Goal: Task Accomplishment & Management: Manage account settings

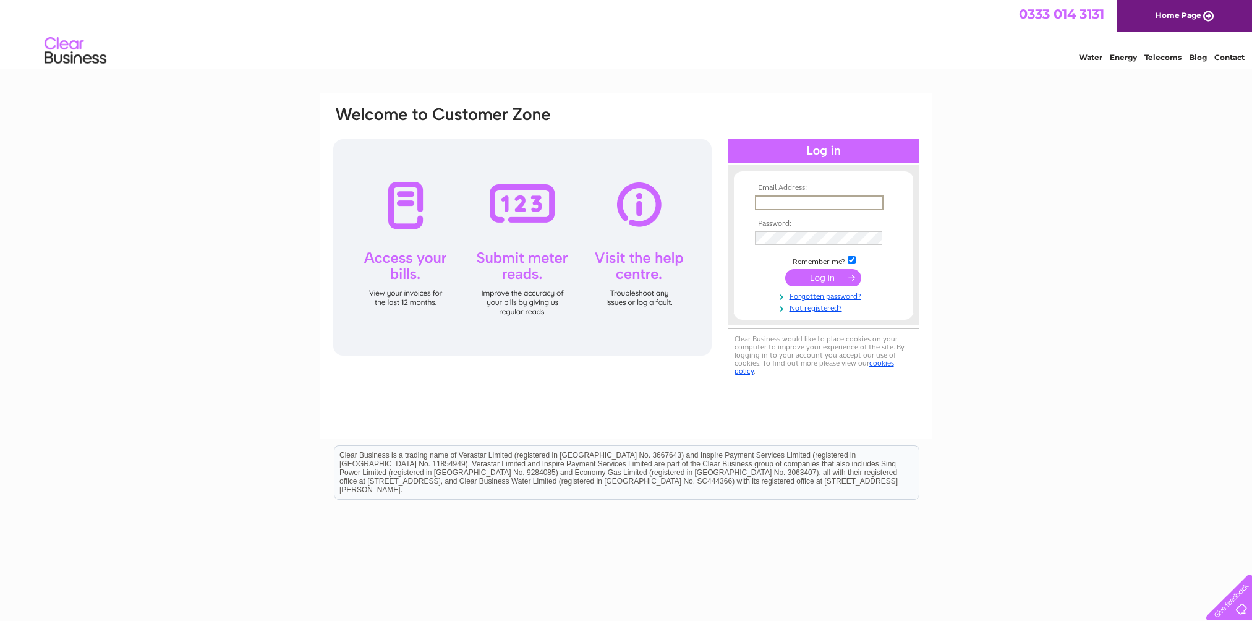
click at [786, 202] on input "text" at bounding box center [819, 202] width 129 height 15
type input "fiona.harwood@rel-group.com"
click at [800, 283] on input "submit" at bounding box center [823, 277] width 76 height 17
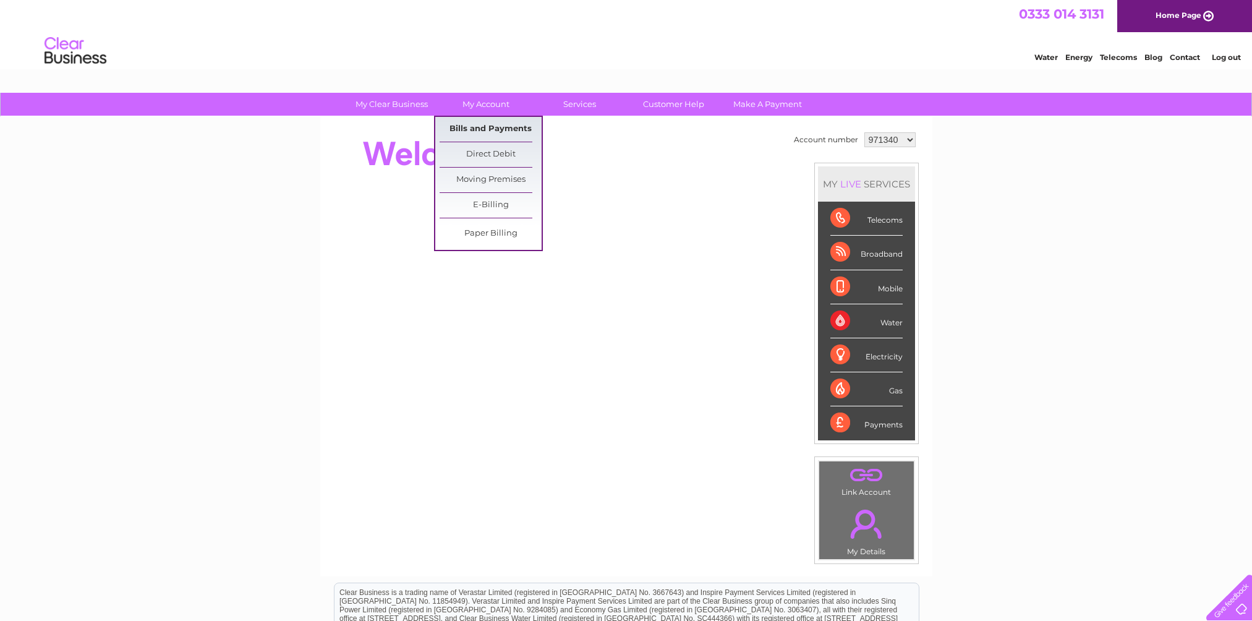
click at [480, 129] on link "Bills and Payments" at bounding box center [491, 129] width 102 height 25
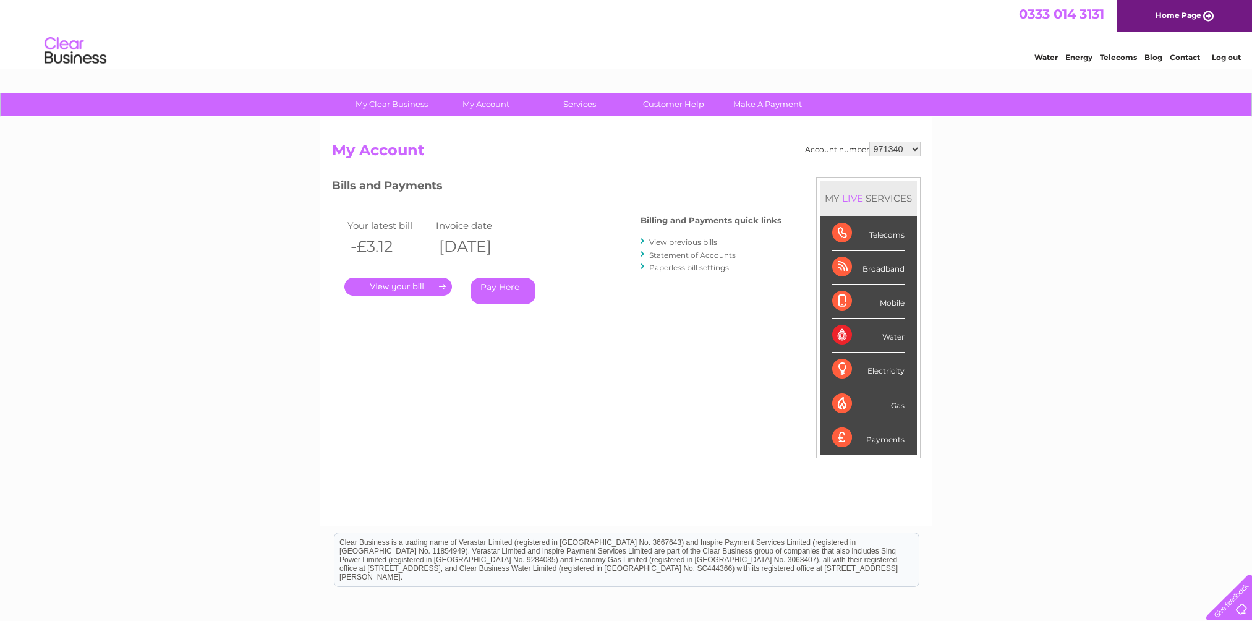
click at [913, 148] on select "971340 1102474" at bounding box center [894, 149] width 51 height 15
select select "1102474"
click at [870, 142] on select "971340 1102474" at bounding box center [894, 149] width 51 height 15
click at [406, 286] on link "." at bounding box center [398, 287] width 108 height 18
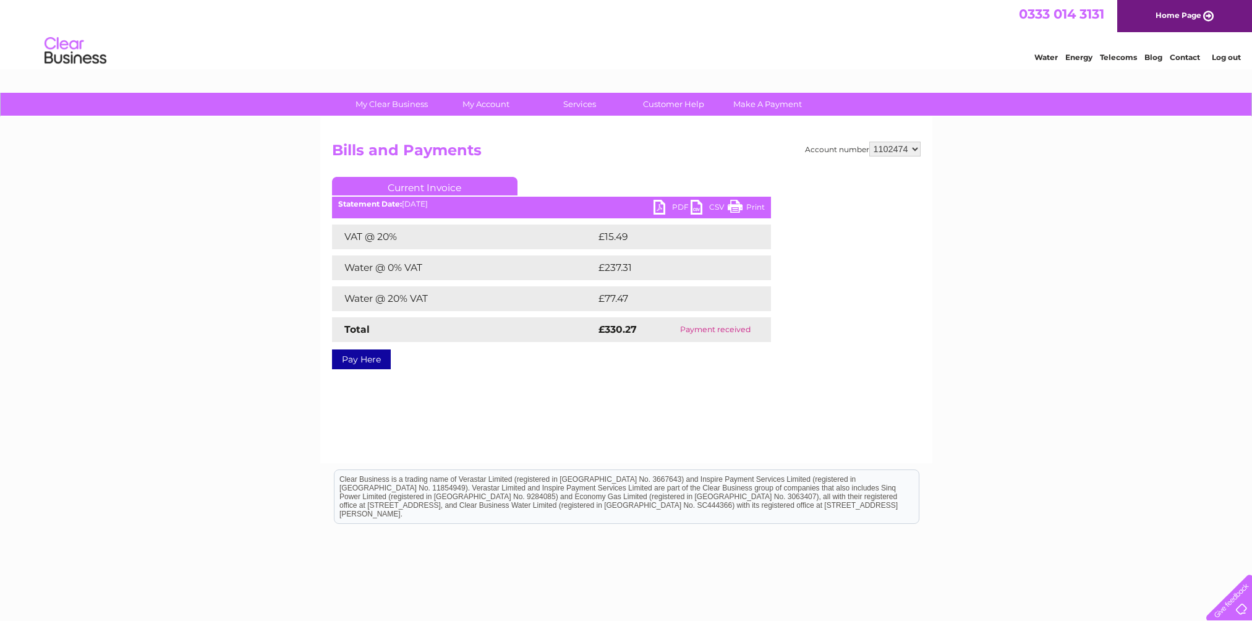
click at [678, 201] on link "PDF" at bounding box center [672, 209] width 37 height 18
